Goal: Task Accomplishment & Management: Use online tool/utility

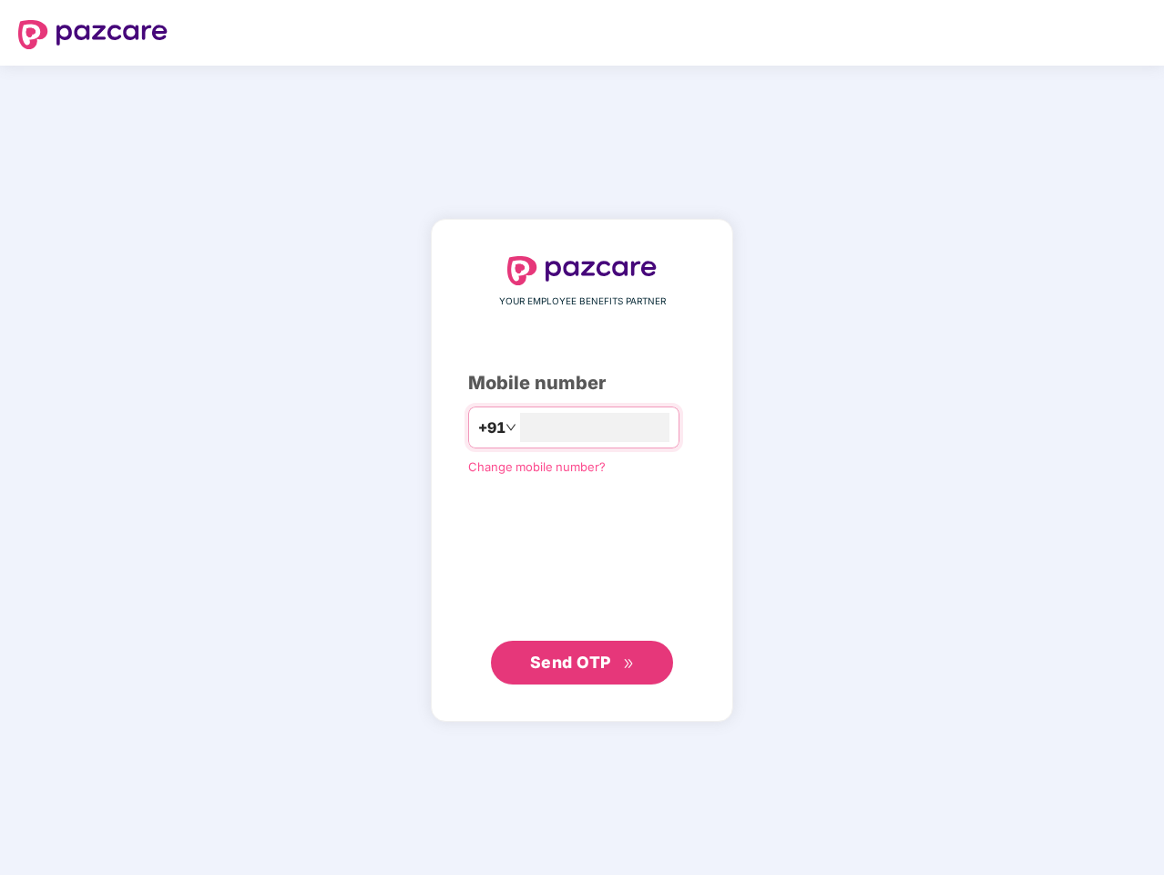
click at [582, 437] on input "number" at bounding box center [594, 427] width 149 height 29
click at [93, 35] on img at bounding box center [92, 34] width 149 height 29
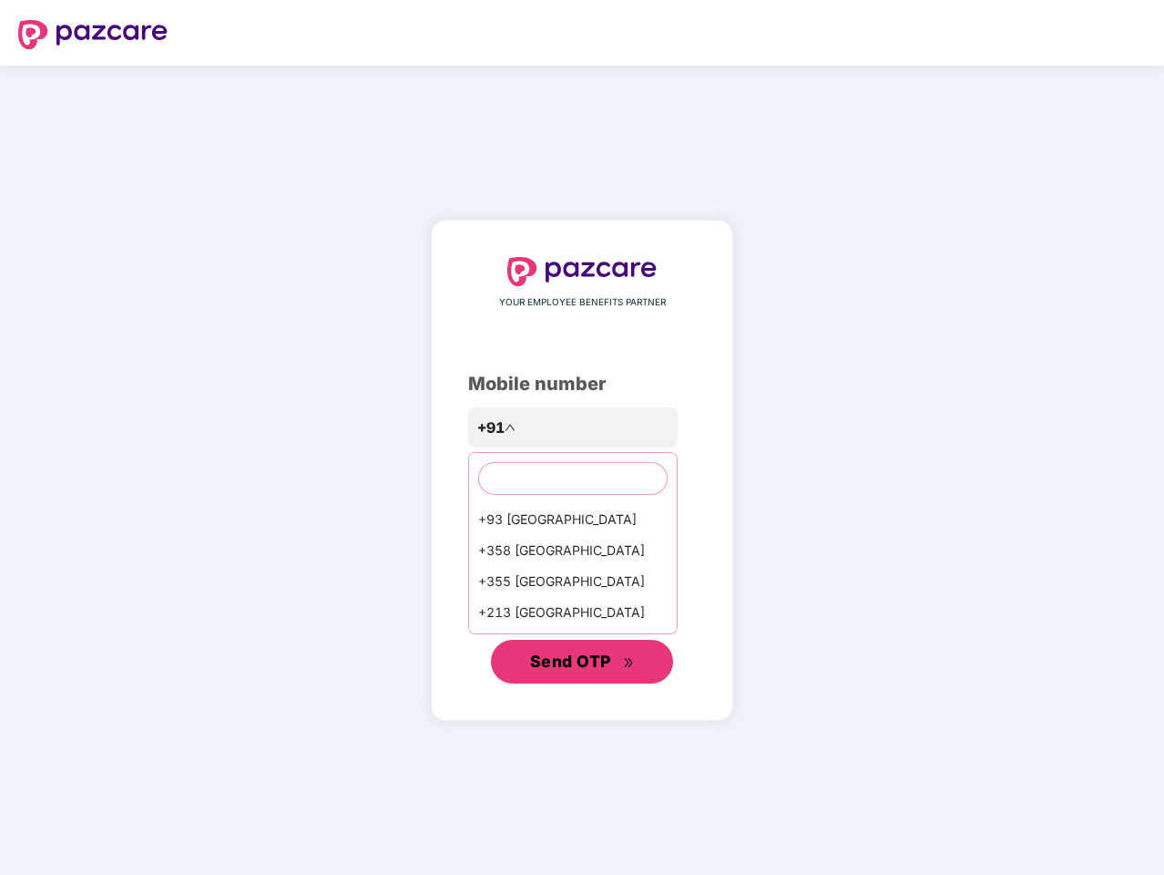
click at [582, 662] on span "Send OTP" at bounding box center [570, 660] width 81 height 19
